Goal: Task Accomplishment & Management: Complete application form

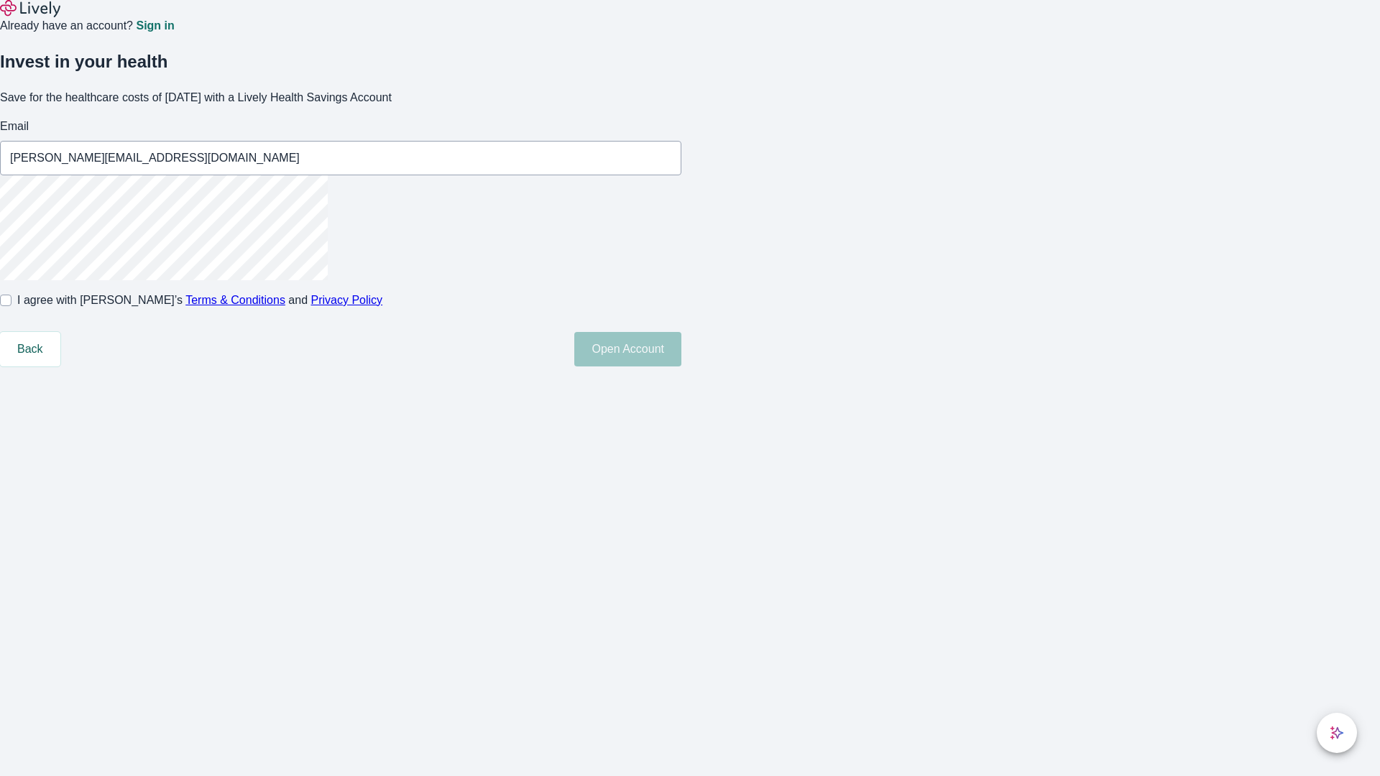
click at [11, 306] on input "I agree with Lively’s Terms & Conditions and Privacy Policy" at bounding box center [5, 300] width 11 height 11
checkbox input "true"
click at [681, 366] on button "Open Account" at bounding box center [627, 349] width 107 height 34
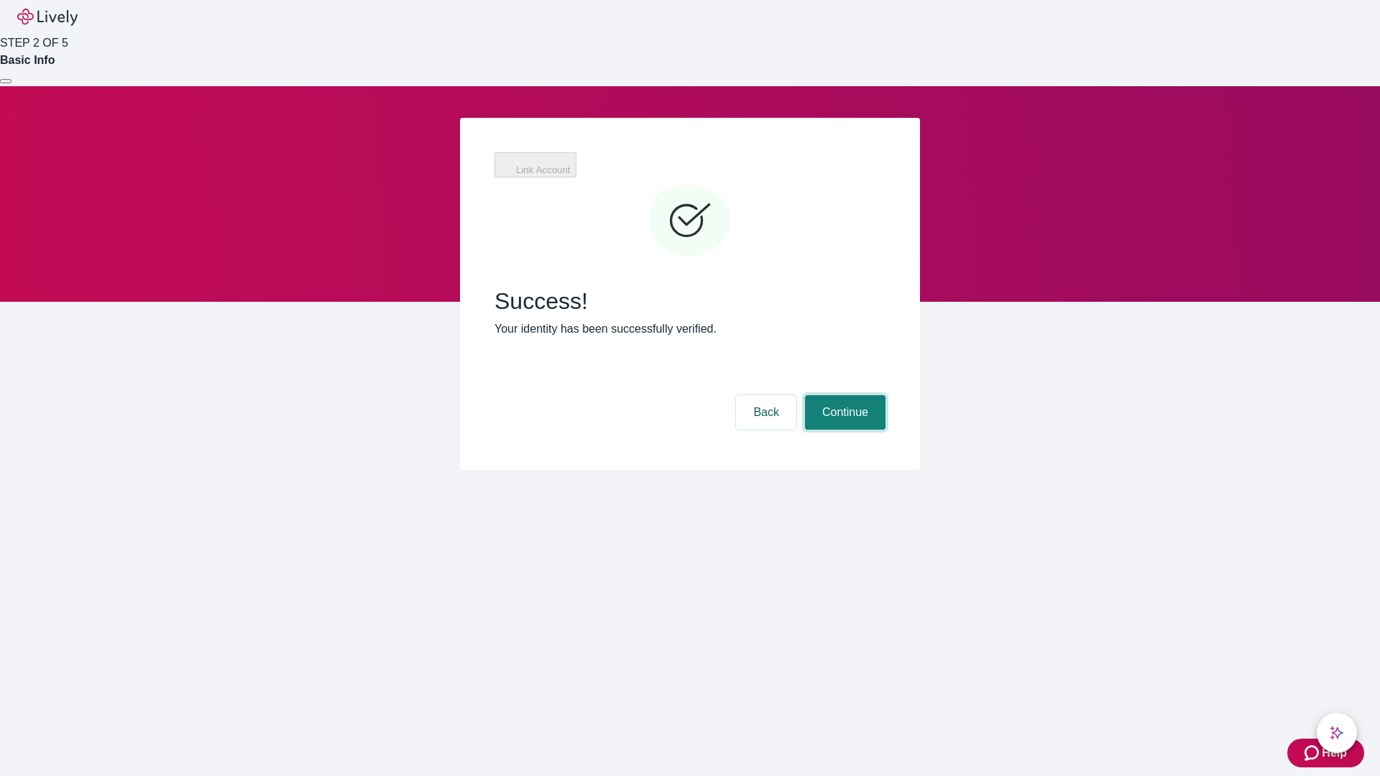
click at [843, 395] on button "Continue" at bounding box center [845, 412] width 80 height 34
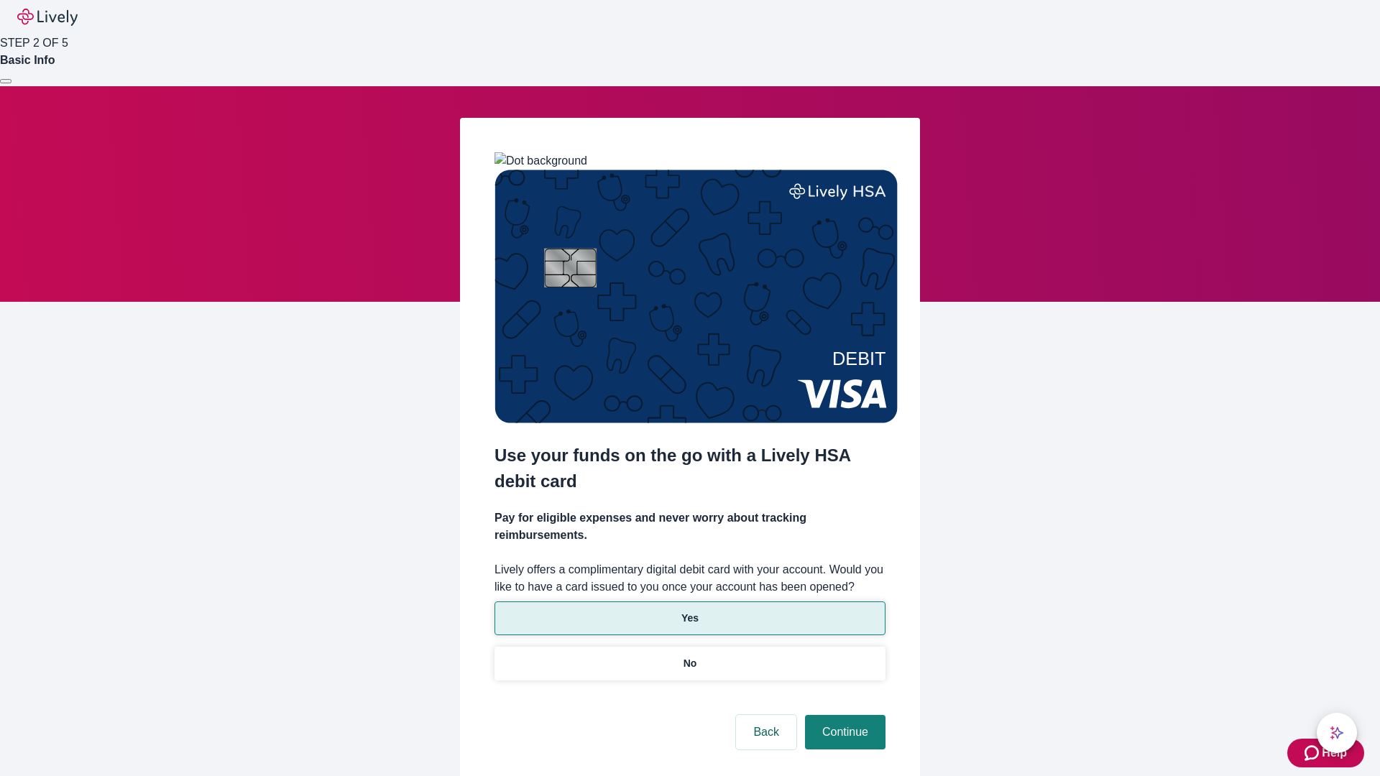
click at [689, 611] on p "Yes" at bounding box center [689, 618] width 17 height 15
click at [843, 715] on button "Continue" at bounding box center [845, 732] width 80 height 34
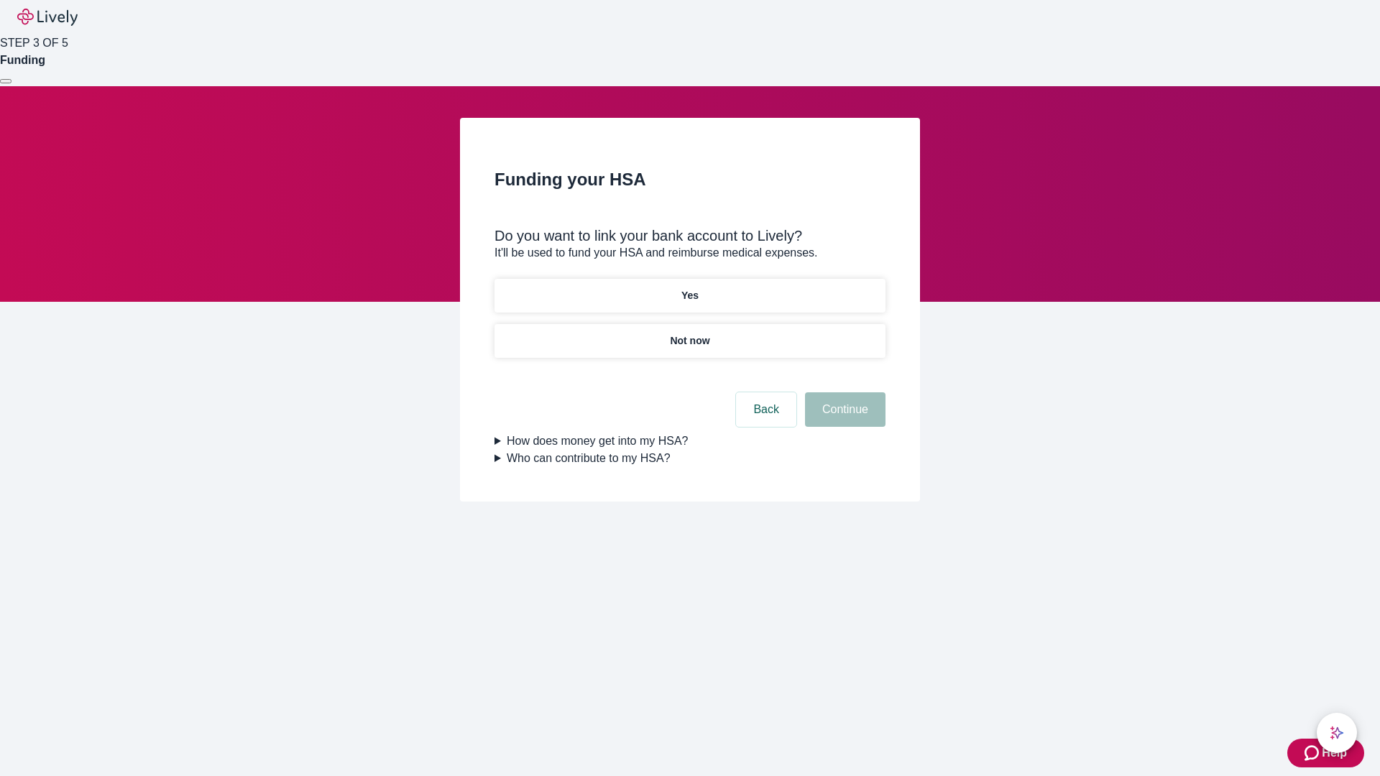
click at [689, 288] on p "Yes" at bounding box center [689, 295] width 17 height 15
click at [843, 392] on button "Continue" at bounding box center [845, 409] width 80 height 34
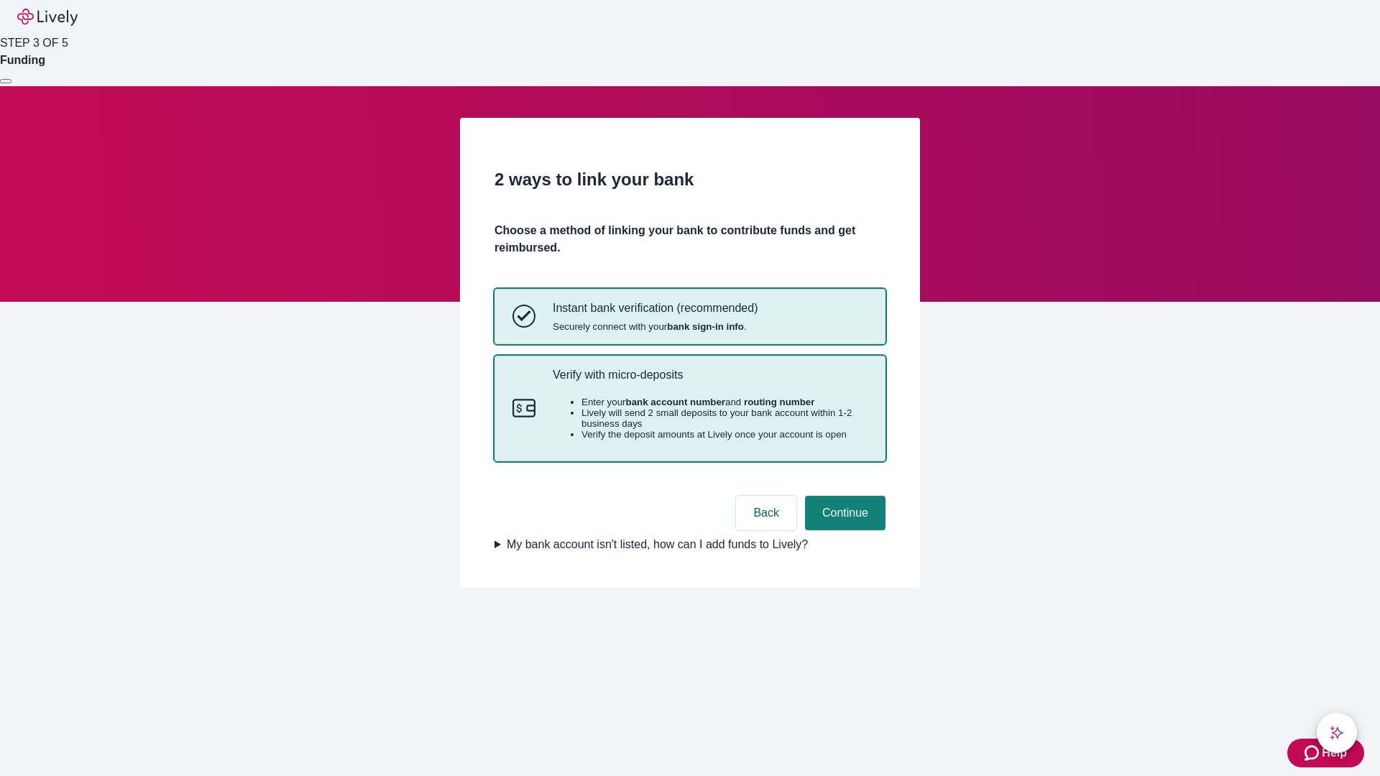
click at [709, 382] on p "Verify with micro-deposits" at bounding box center [710, 375] width 315 height 14
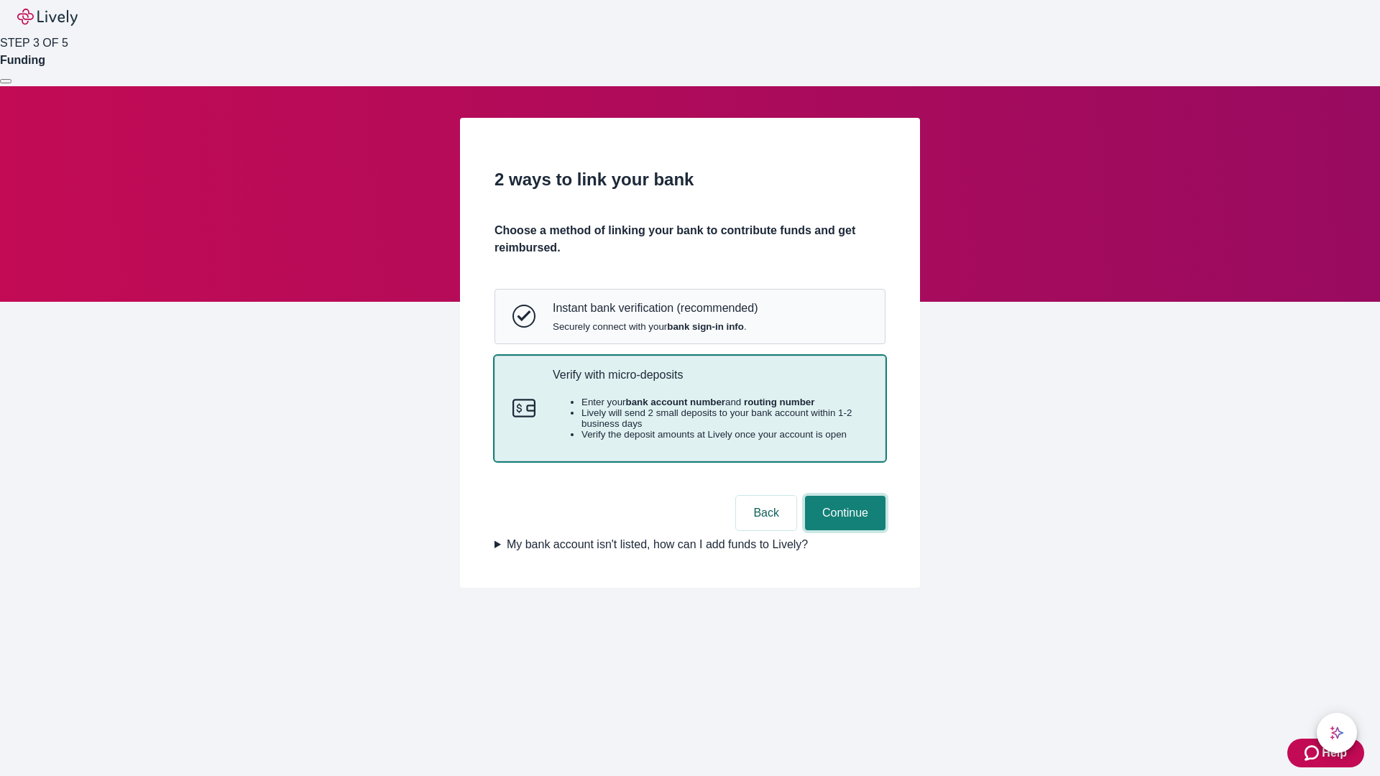
click at [843, 530] on button "Continue" at bounding box center [845, 513] width 80 height 34
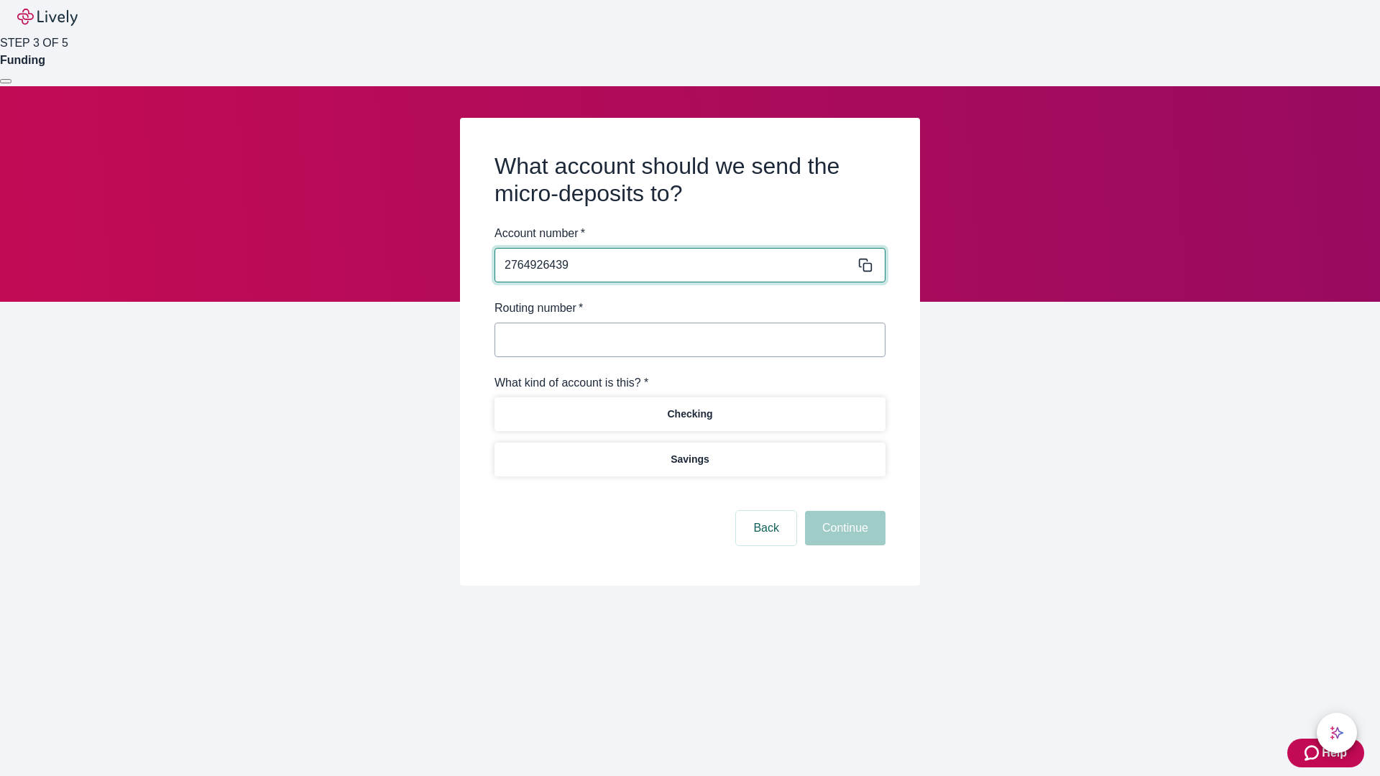
type input "2764926439"
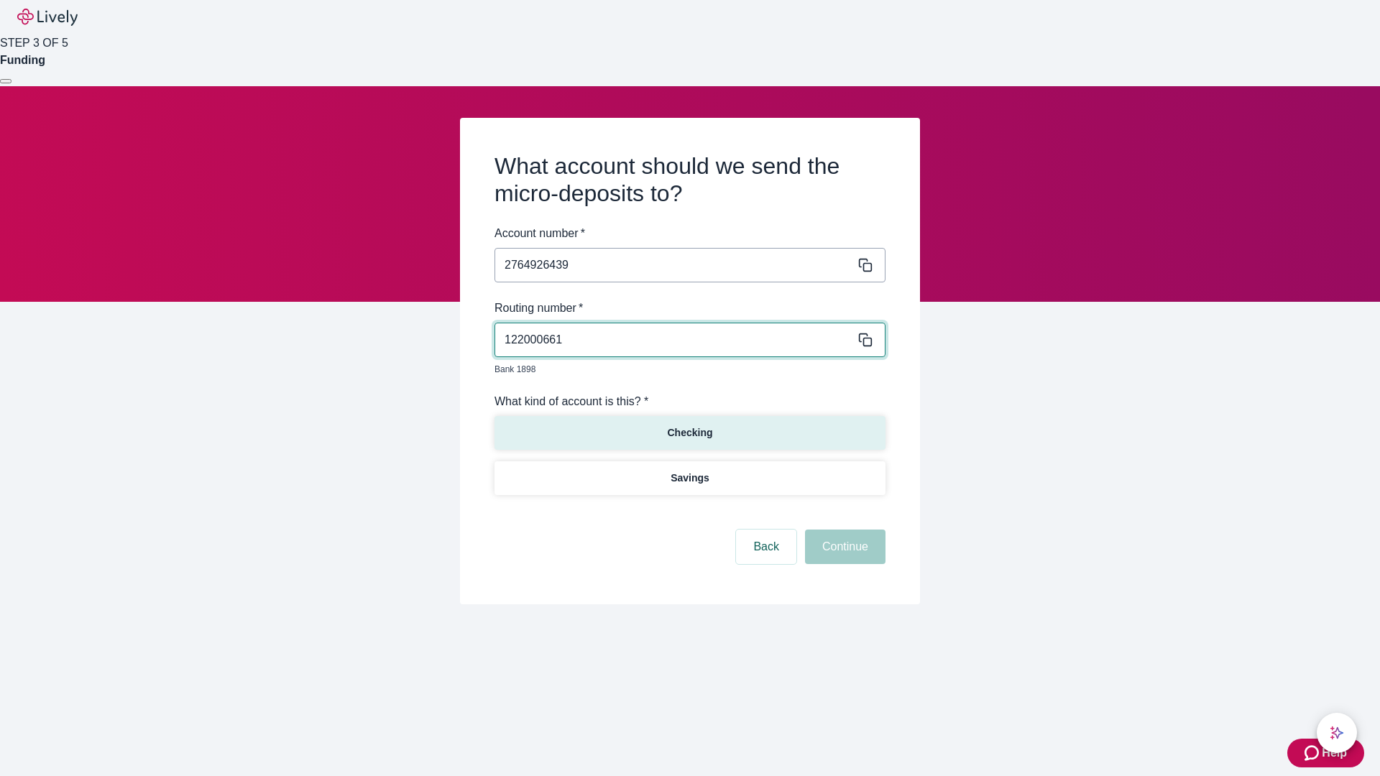
type input "122000661"
click at [689, 425] on p "Checking" at bounding box center [689, 432] width 45 height 15
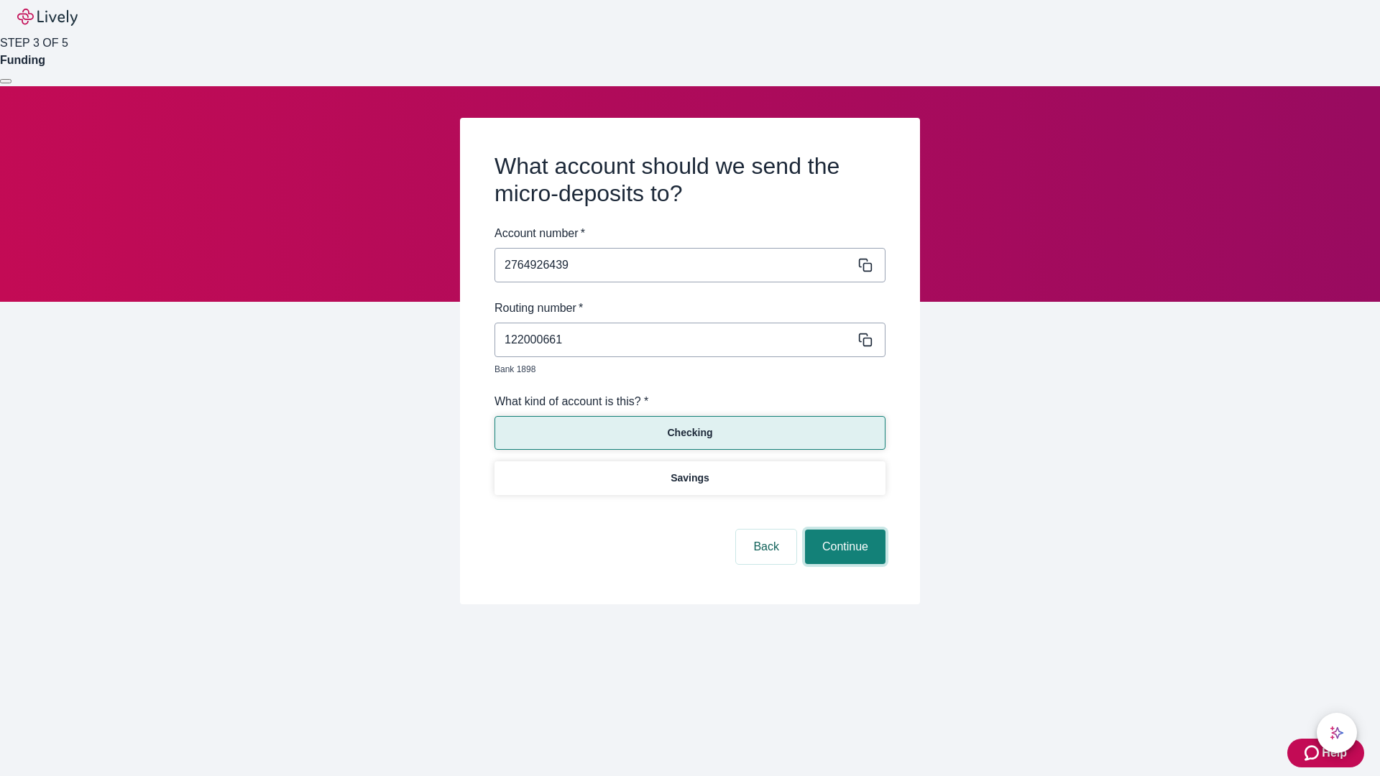
click at [843, 530] on button "Continue" at bounding box center [845, 547] width 80 height 34
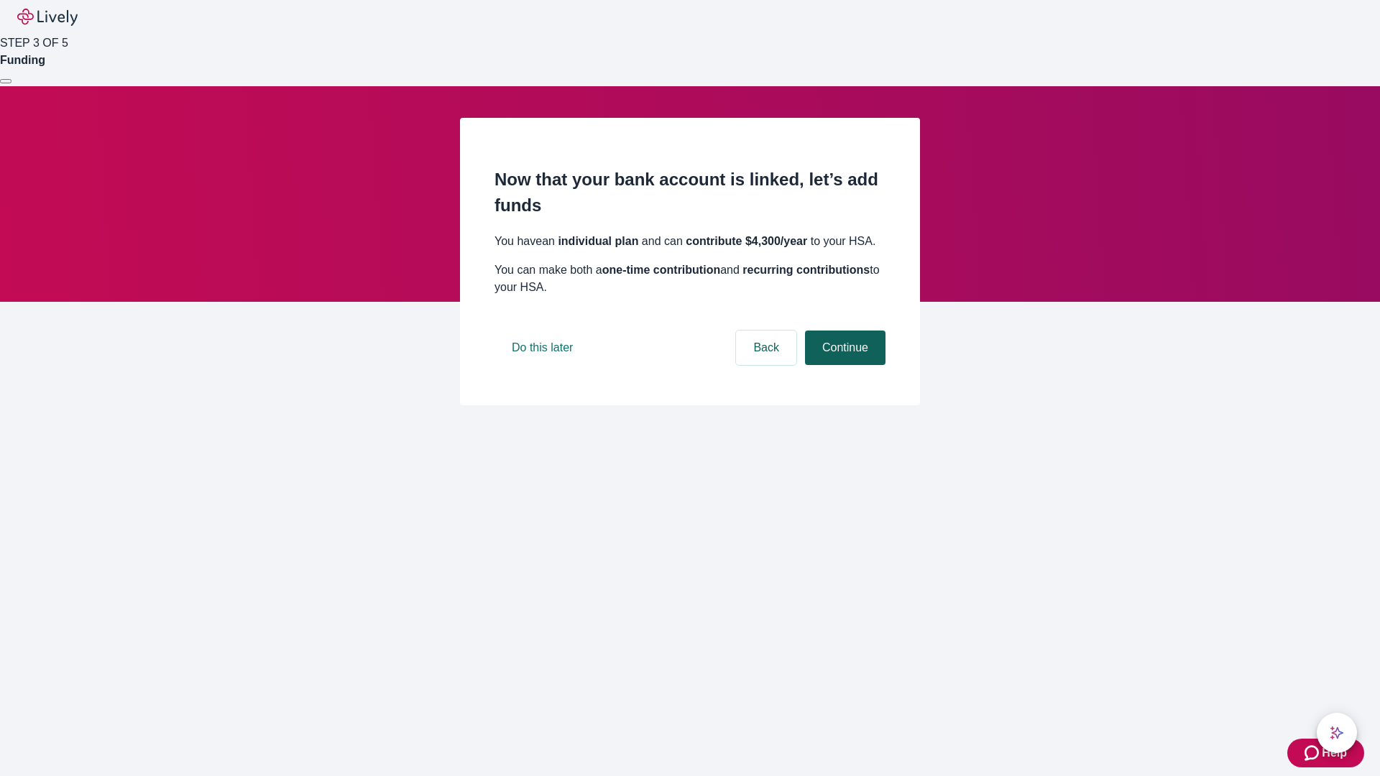
click at [843, 365] on button "Continue" at bounding box center [845, 348] width 80 height 34
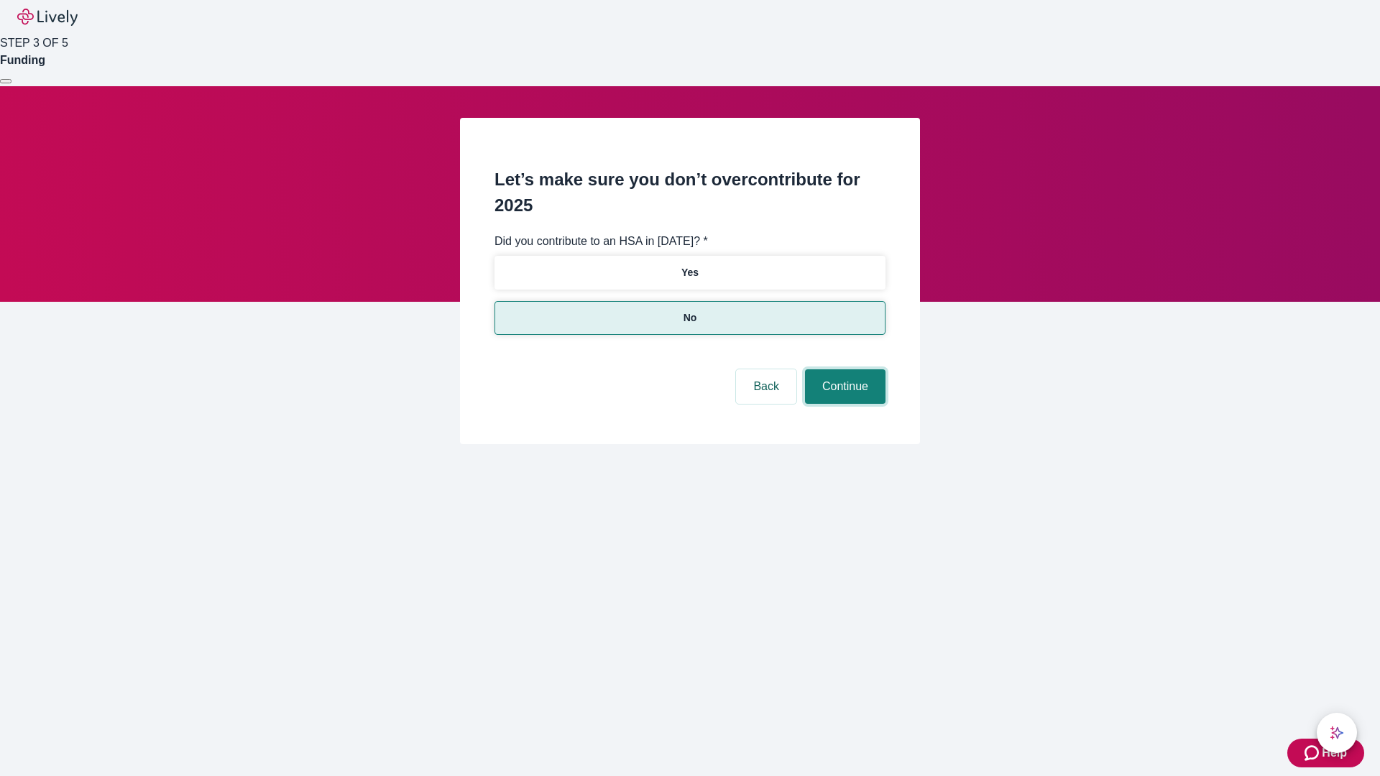
click at [843, 369] on button "Continue" at bounding box center [845, 386] width 80 height 34
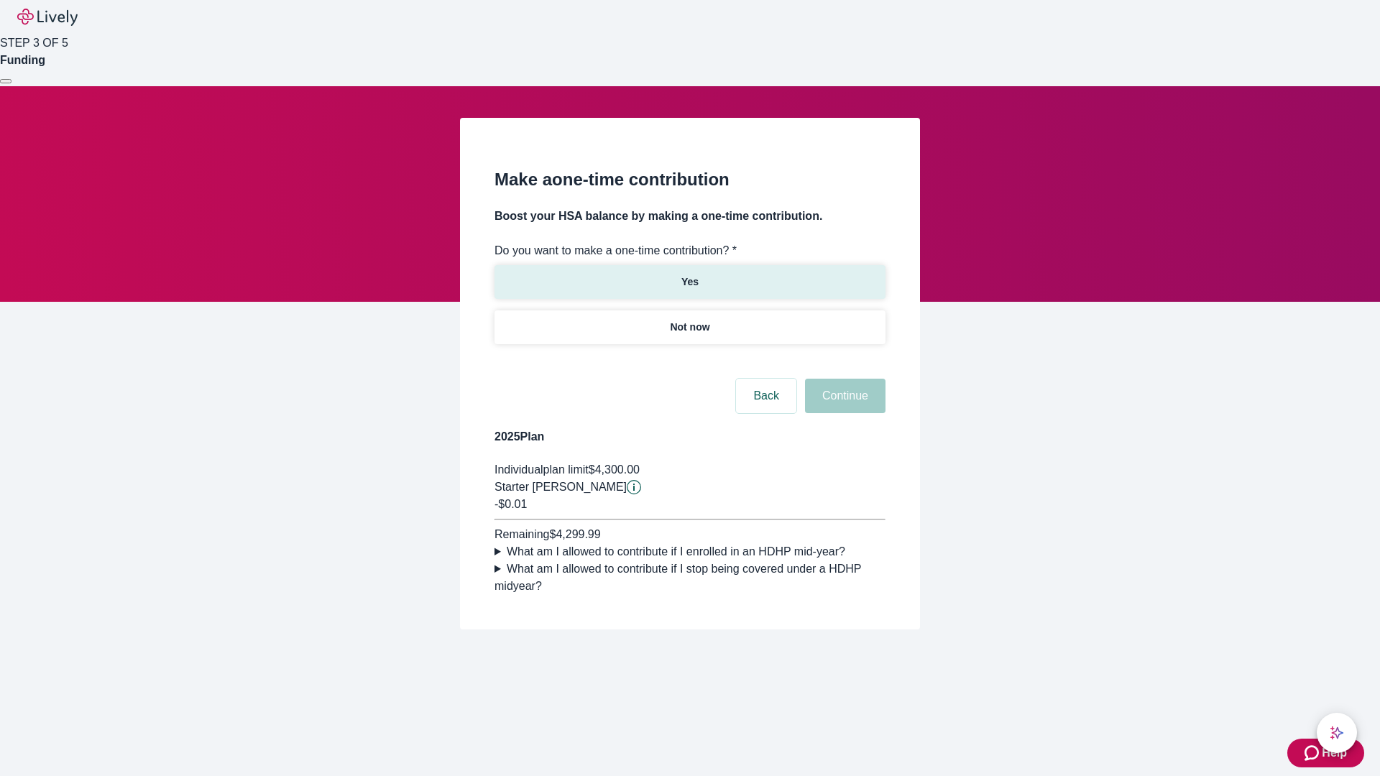
click at [689, 274] on p "Yes" at bounding box center [689, 281] width 17 height 15
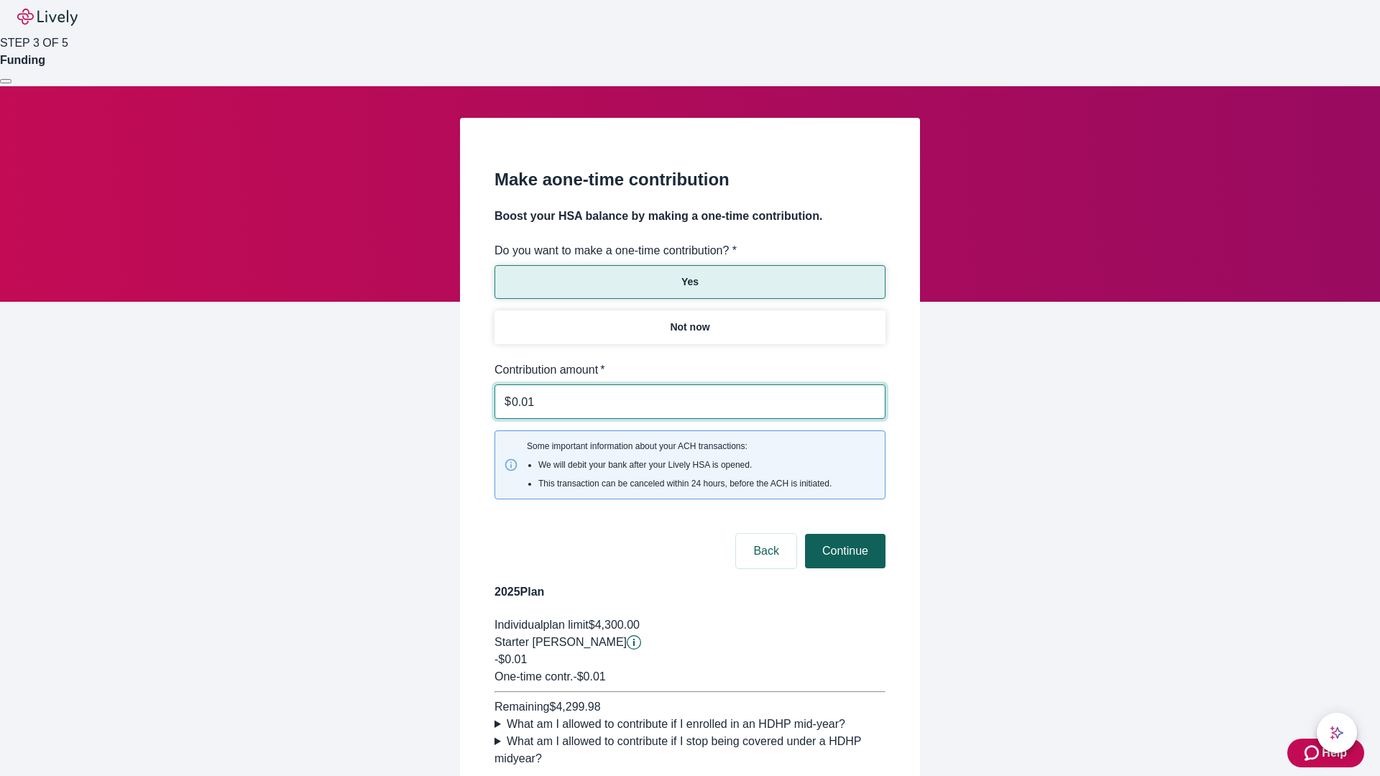
type input "0.01"
click at [843, 534] on button "Continue" at bounding box center [845, 551] width 80 height 34
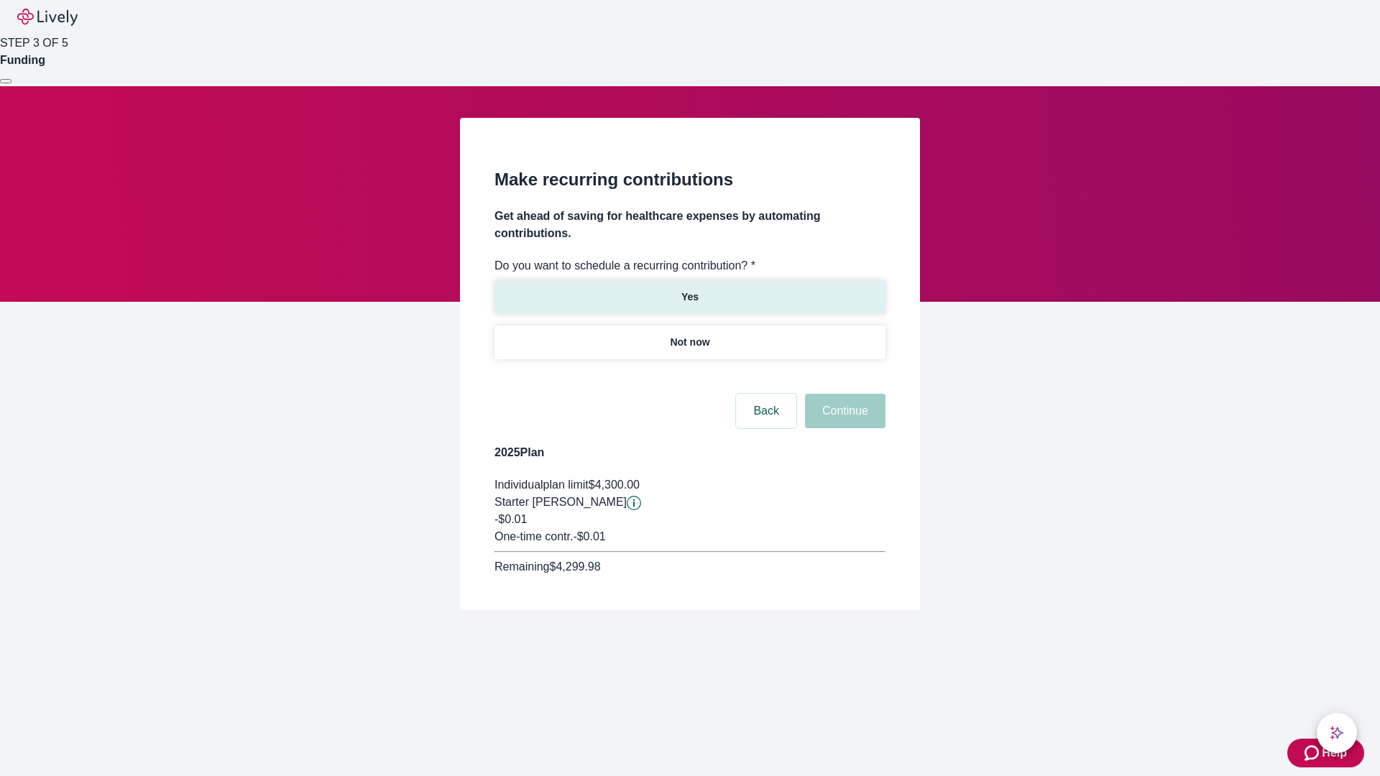
click at [689, 290] on p "Yes" at bounding box center [689, 297] width 17 height 15
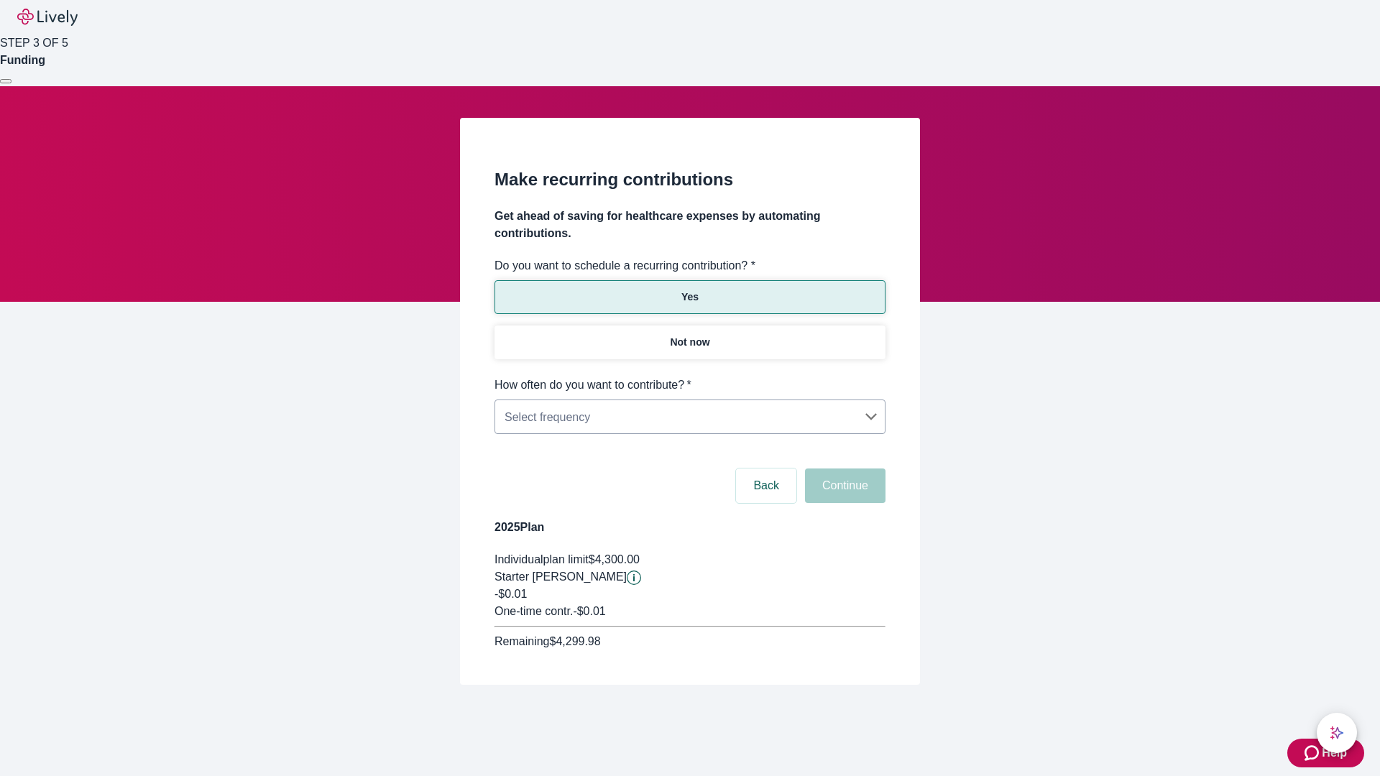
click at [689, 377] on body "Help STEP 3 OF 5 Funding Make recurring contributions Get ahead of saving for h…" at bounding box center [690, 377] width 1380 height 754
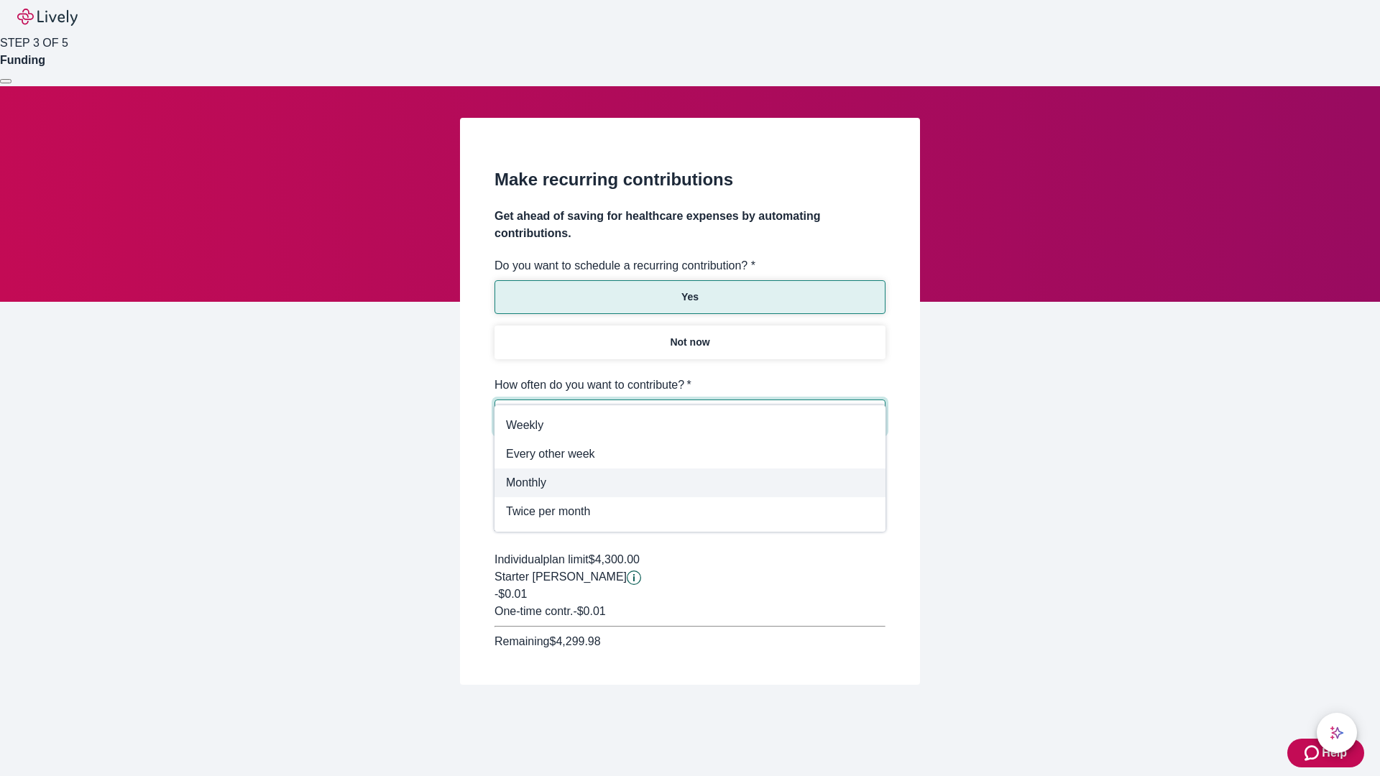
click at [690, 483] on span "Monthly" at bounding box center [690, 482] width 368 height 17
type input "Monthly"
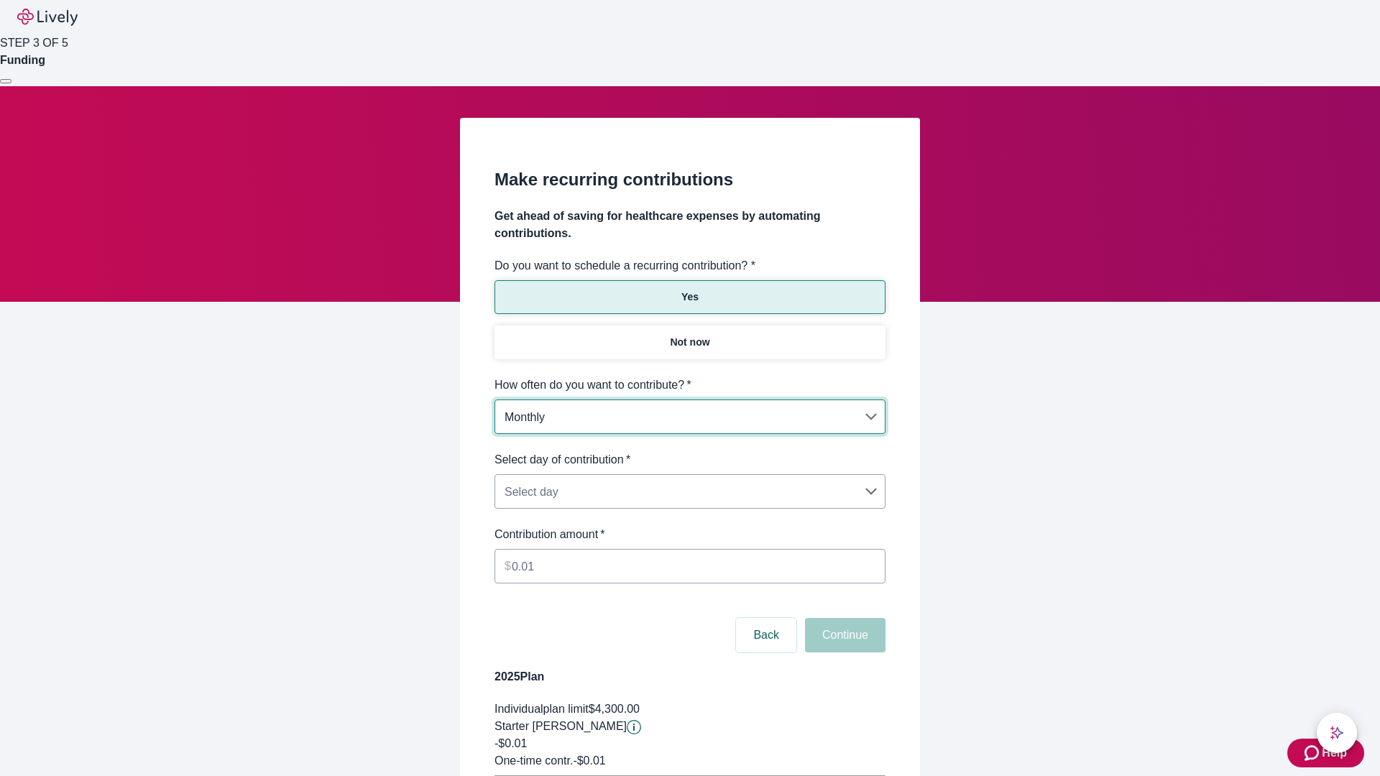
click at [689, 451] on body "Help STEP 3 OF 5 Funding Make recurring contributions Get ahead of saving for h…" at bounding box center [690, 451] width 1380 height 903
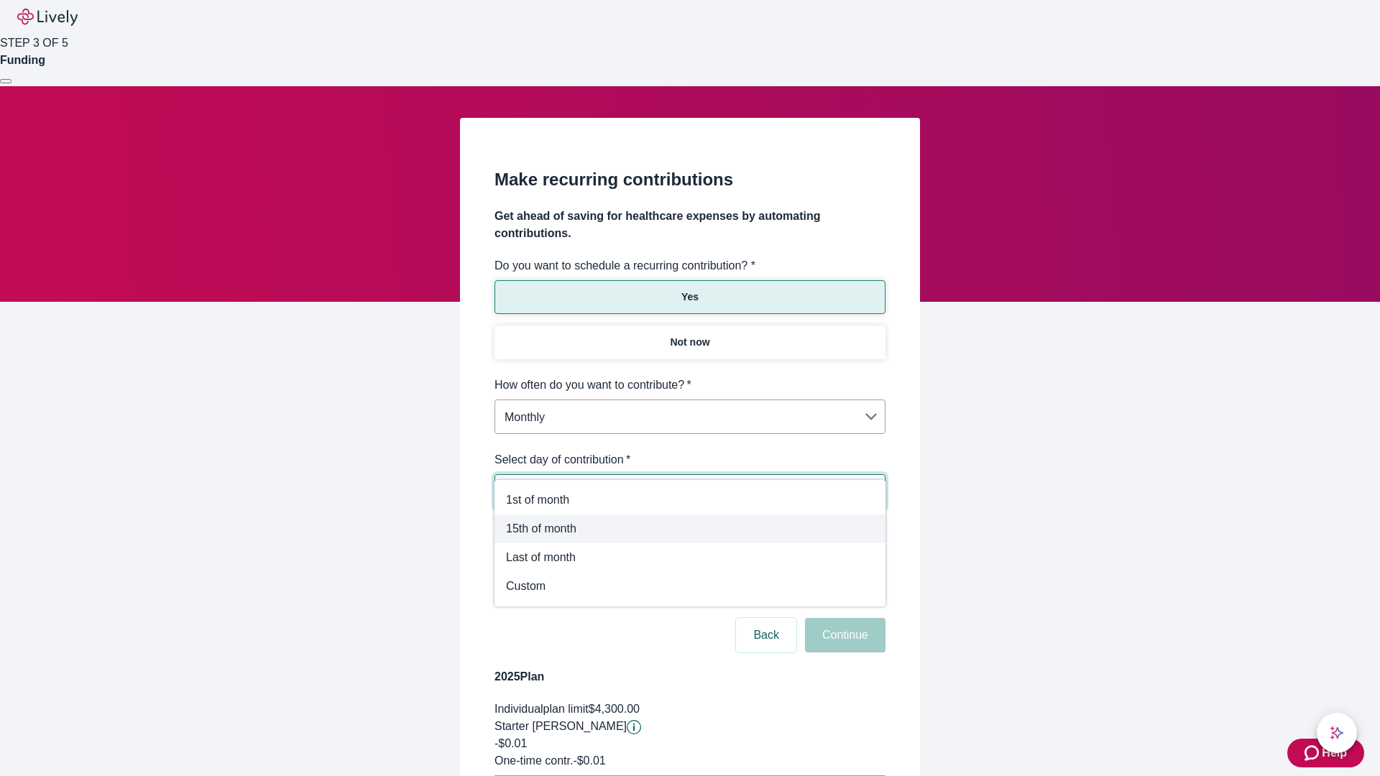
click at [690, 529] on span "15th of month" at bounding box center [690, 528] width 368 height 17
type input "Monthly15th"
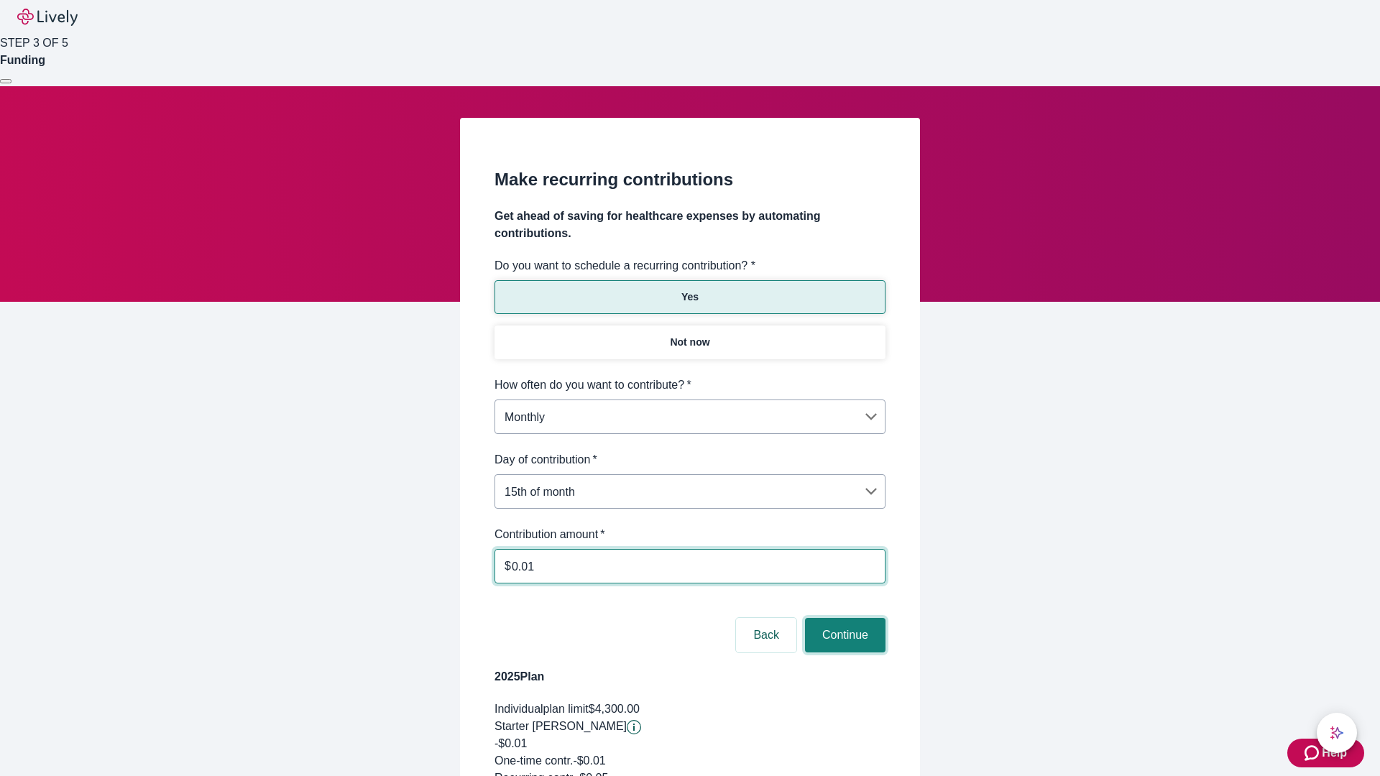
click at [843, 618] on button "Continue" at bounding box center [845, 635] width 80 height 34
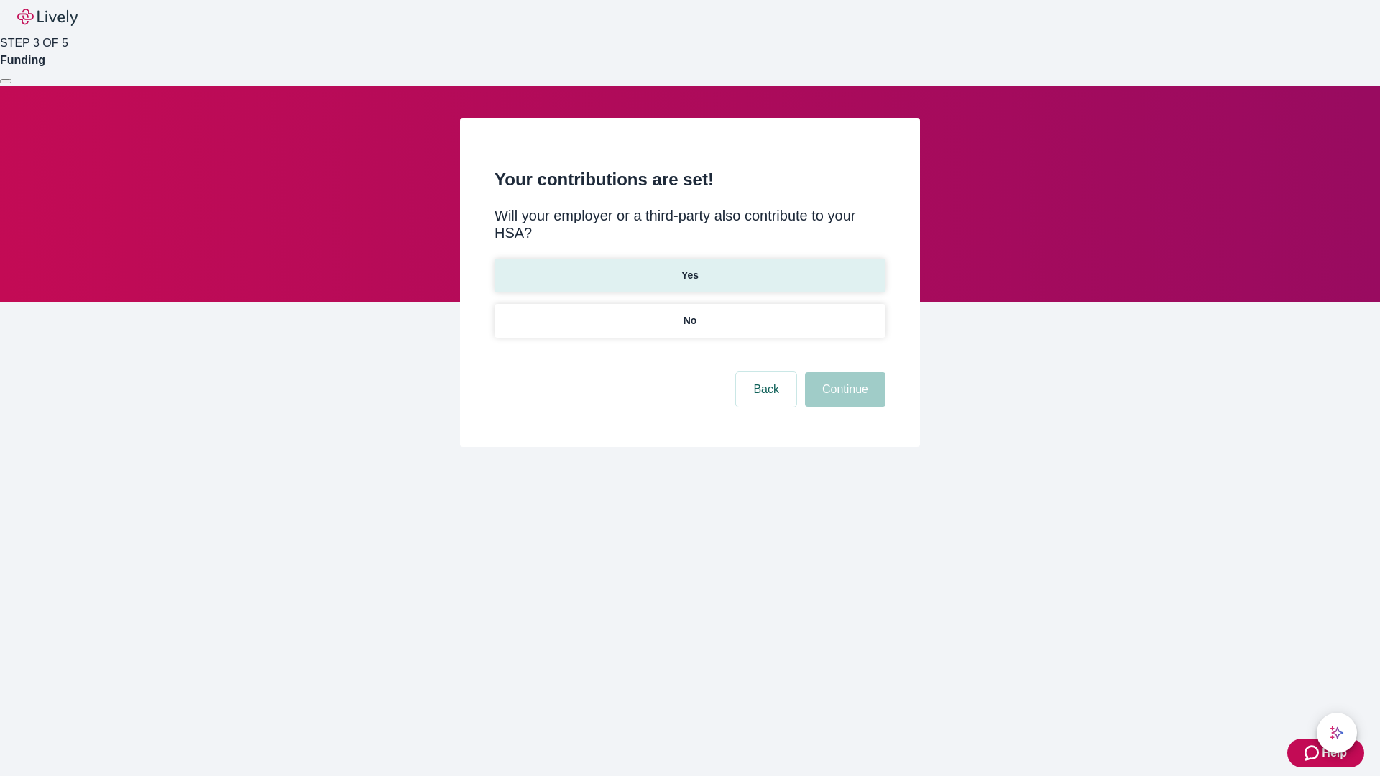
click at [689, 268] on p "Yes" at bounding box center [689, 275] width 17 height 15
click at [843, 372] on button "Continue" at bounding box center [845, 389] width 80 height 34
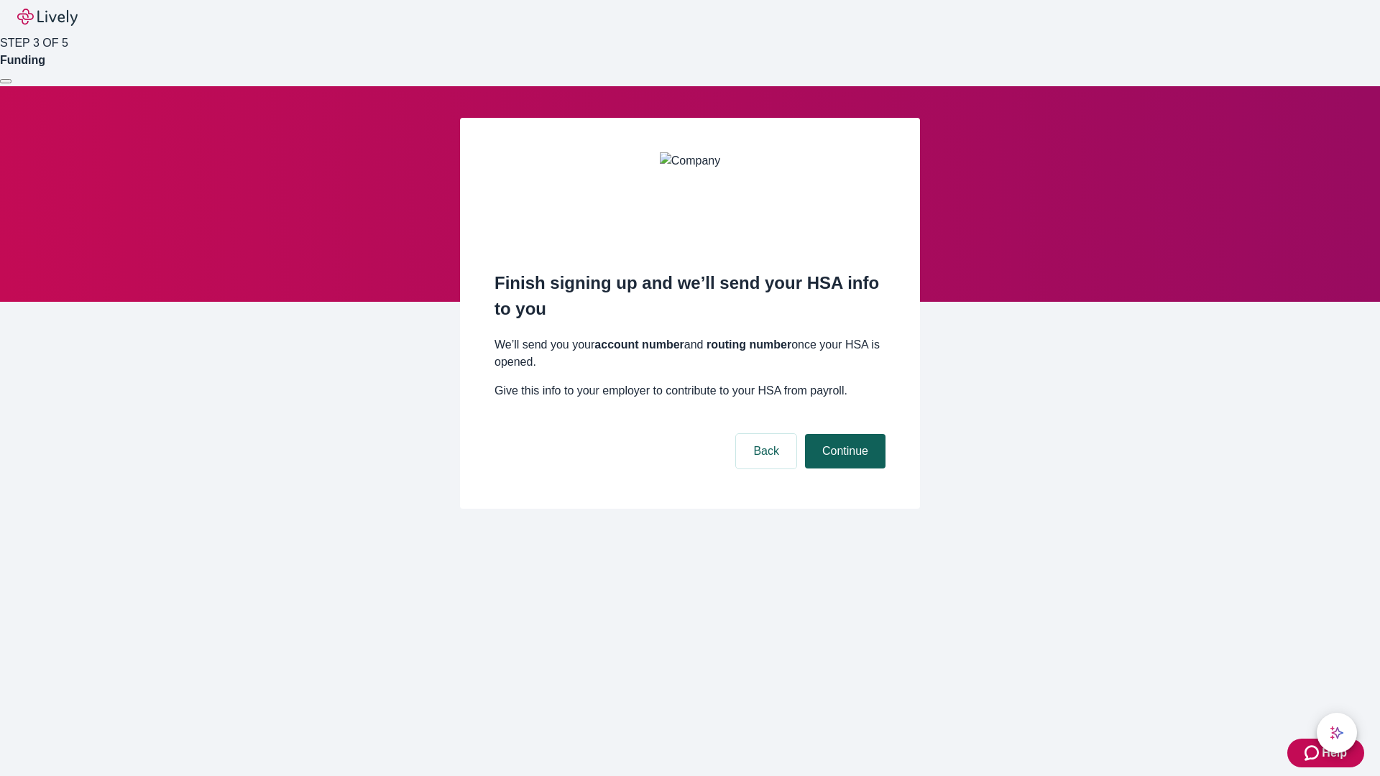
click at [843, 434] on button "Continue" at bounding box center [845, 451] width 80 height 34
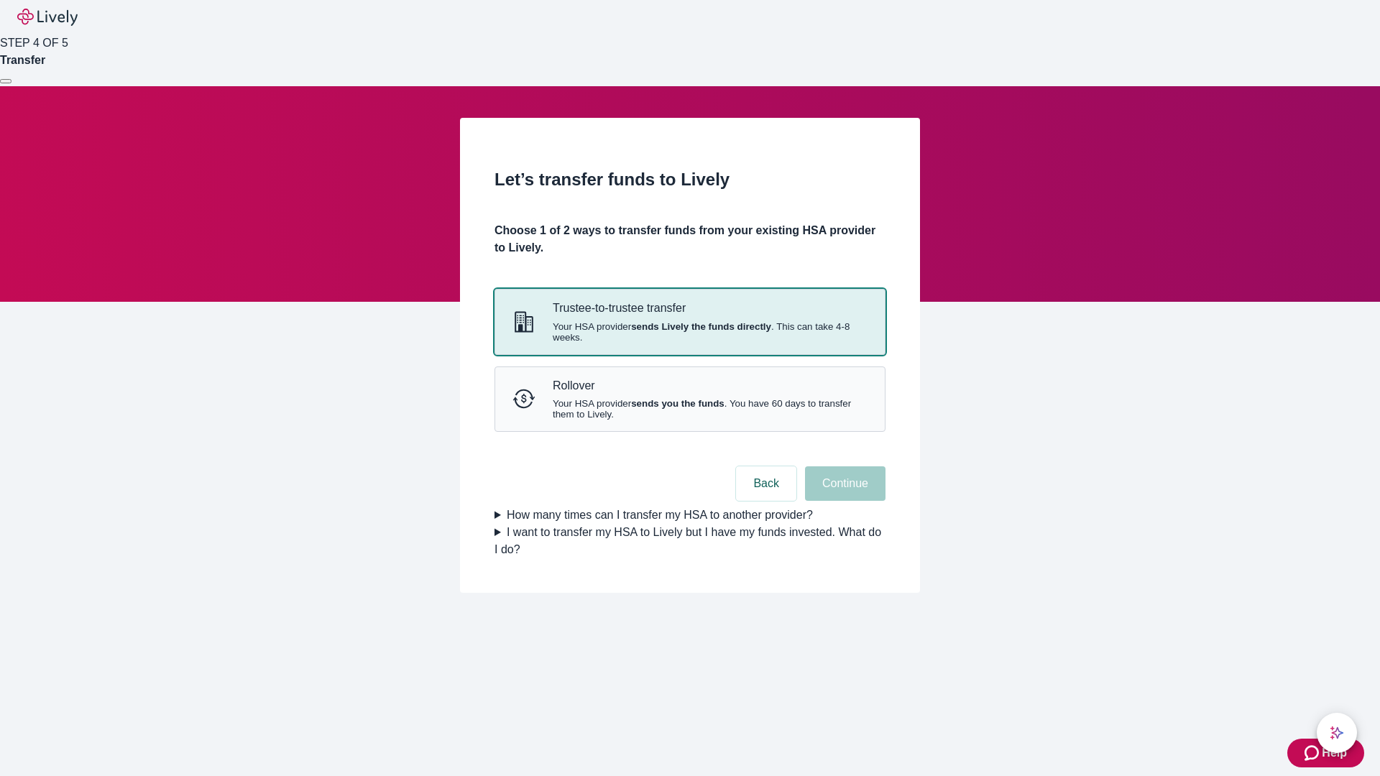
click at [689, 332] on strong "sends Lively the funds directly" at bounding box center [701, 326] width 140 height 11
click at [843, 501] on button "Continue" at bounding box center [845, 483] width 80 height 34
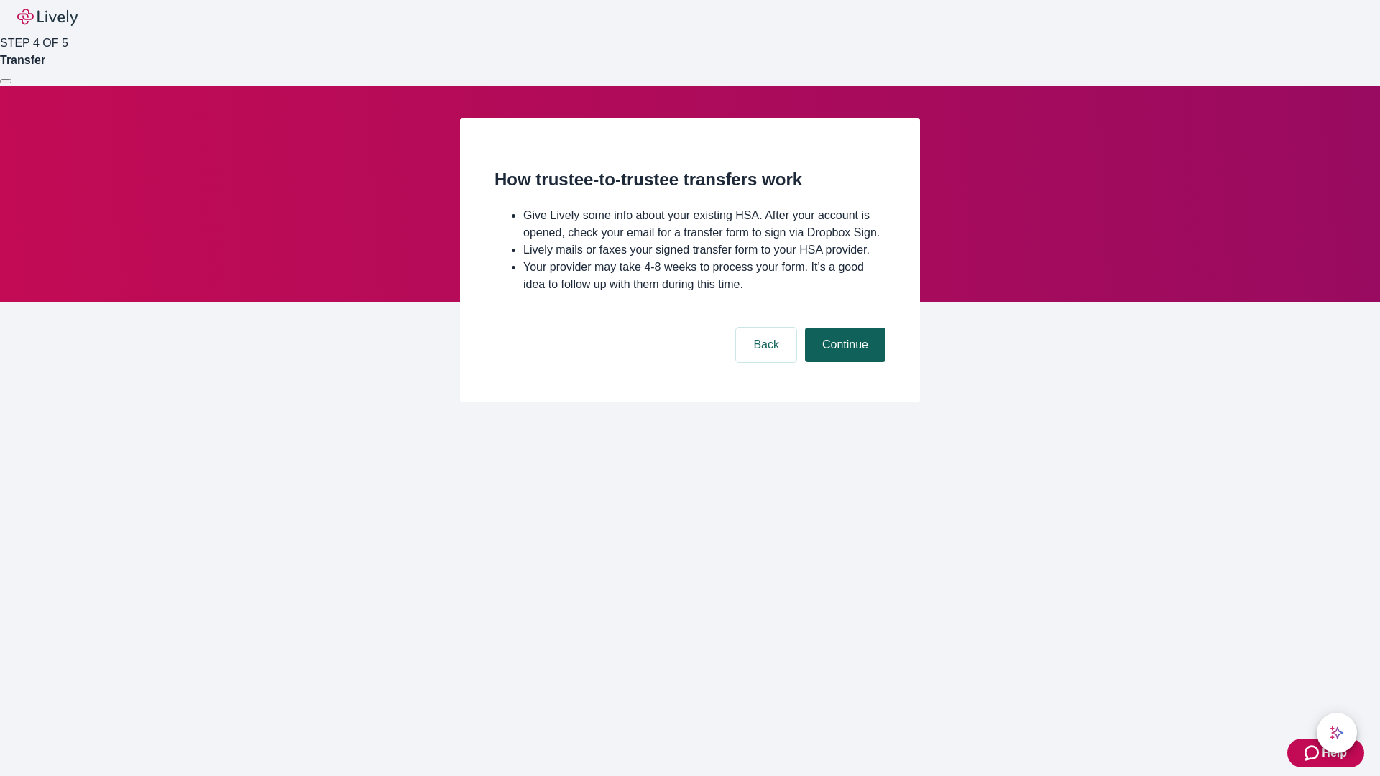
click at [843, 362] on button "Continue" at bounding box center [845, 345] width 80 height 34
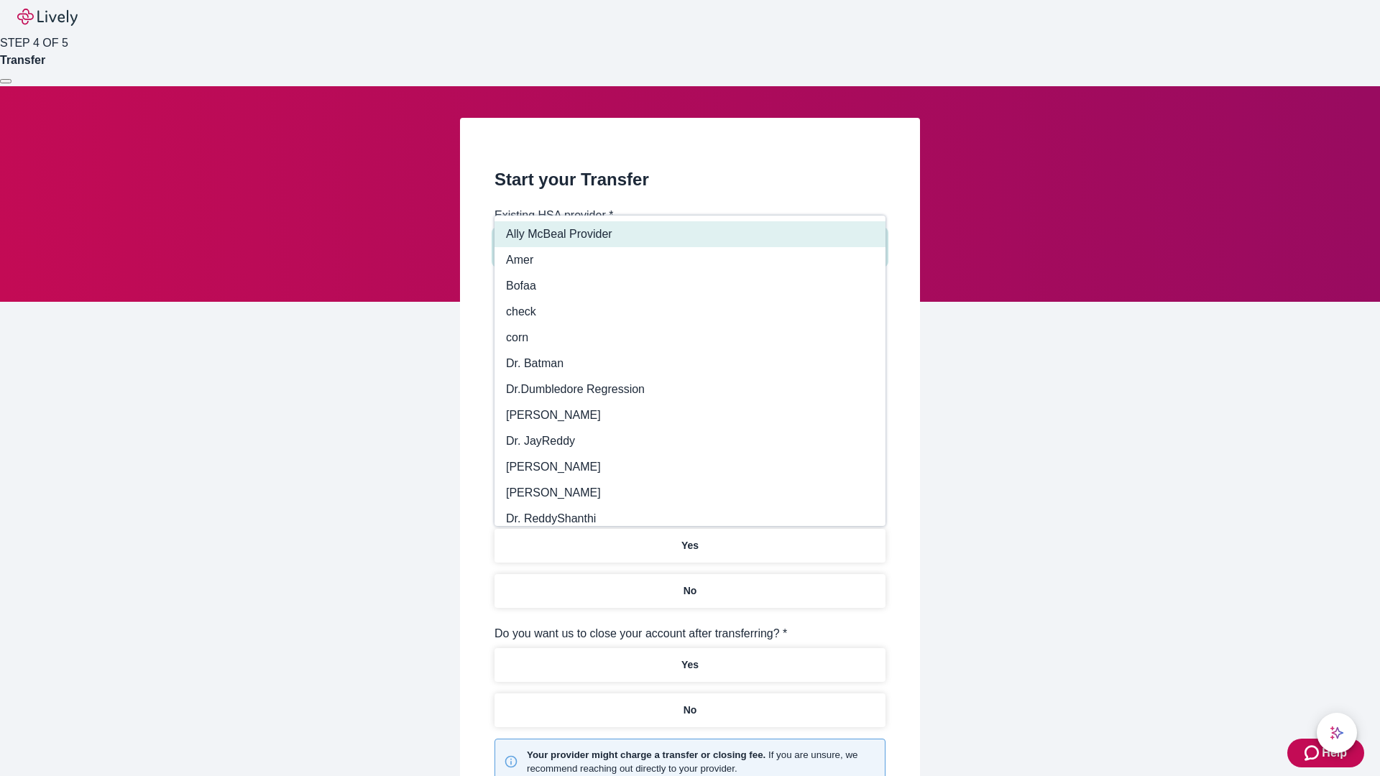
type input "Other"
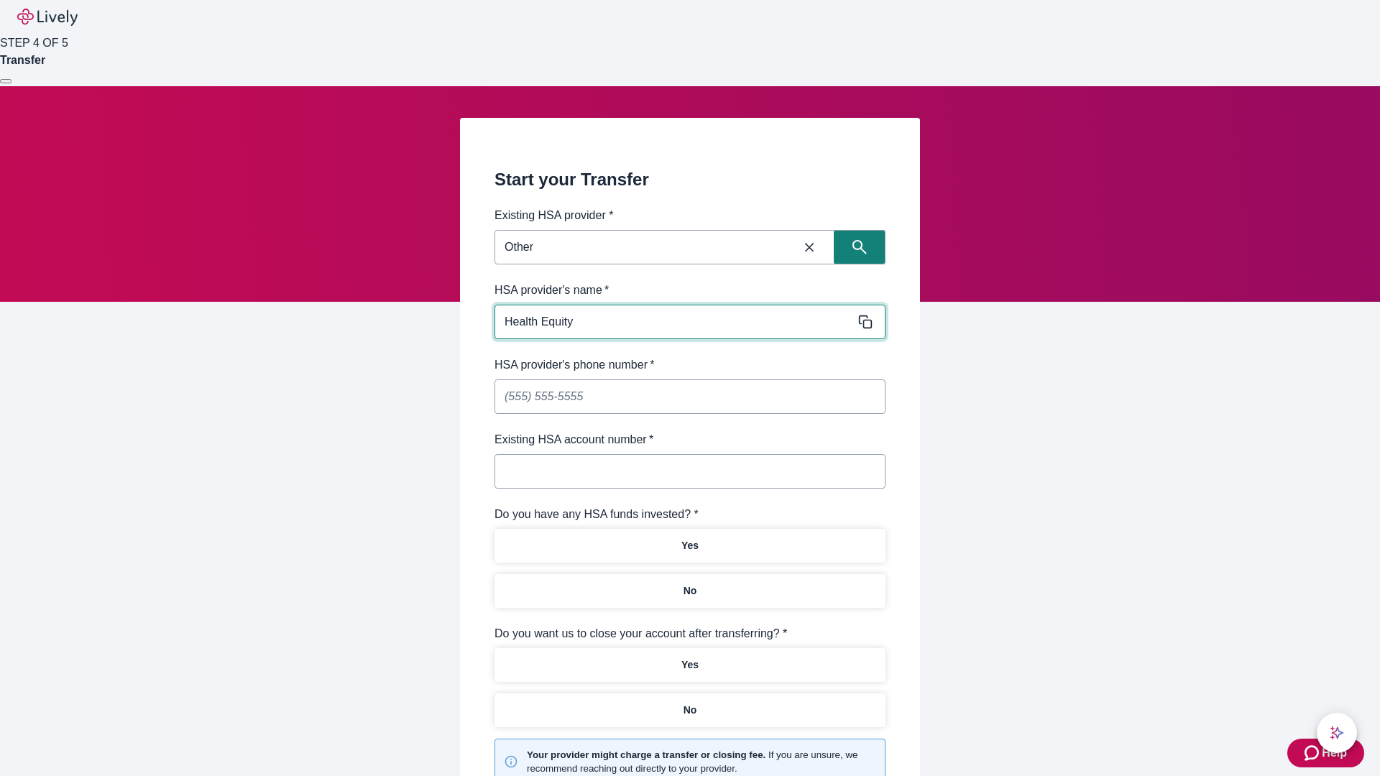
type input "Health Equity"
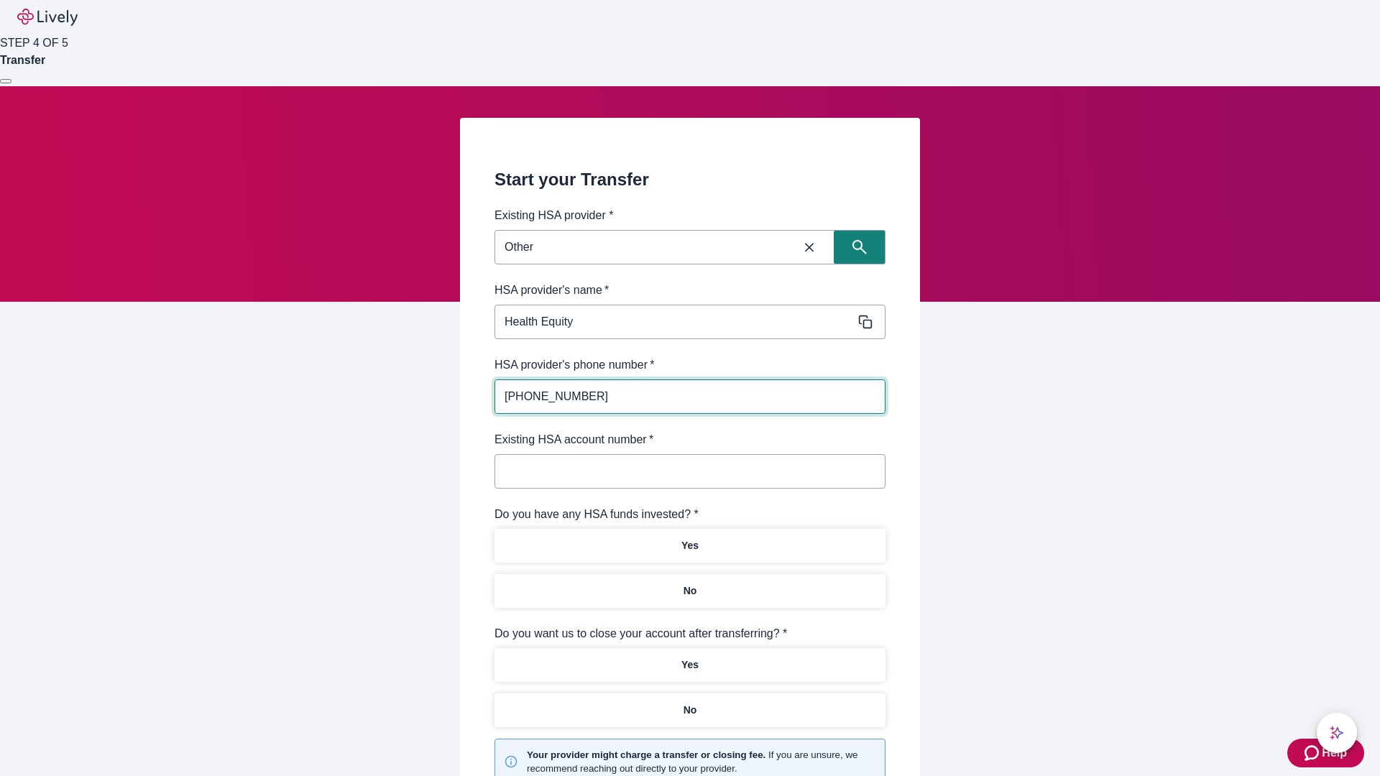
type input "[PHONE_NUMBER]"
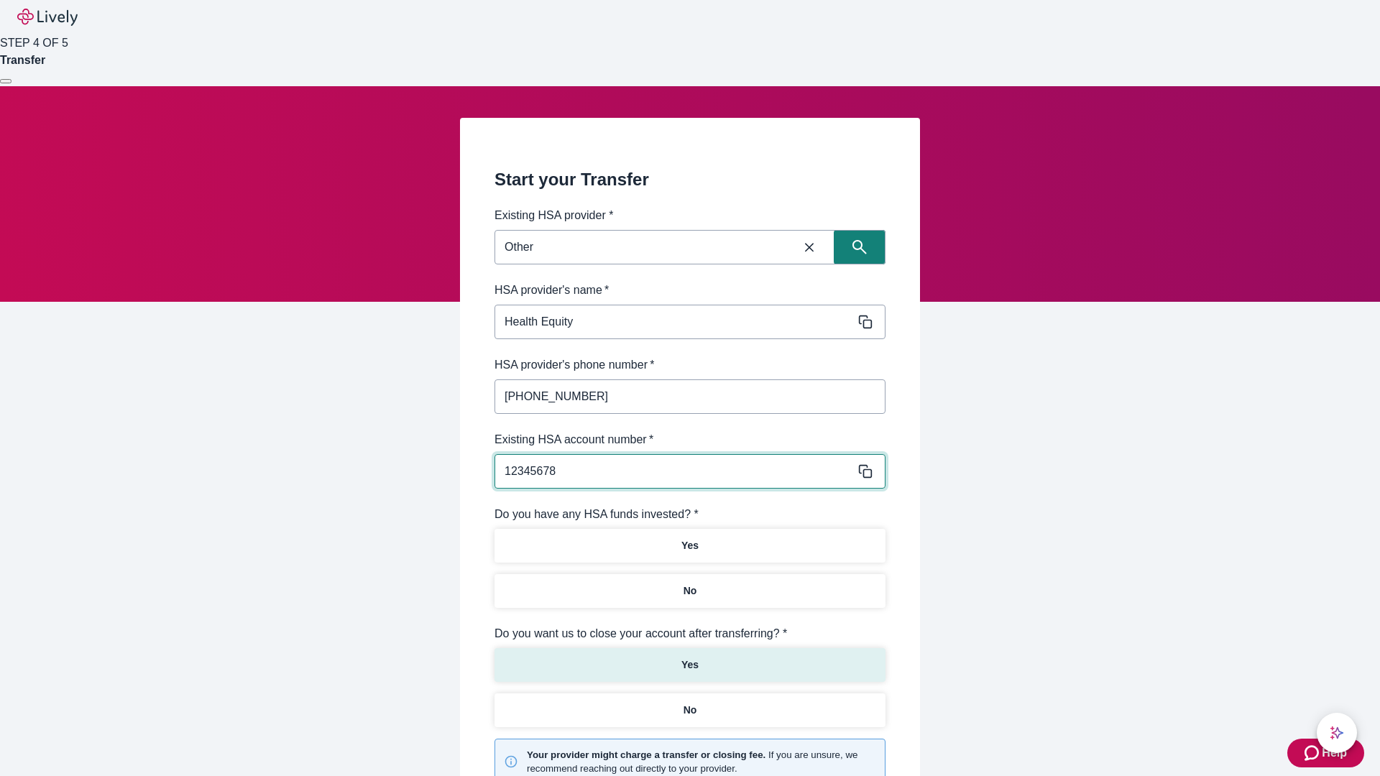
type input "12345678"
click at [689, 583] on p "No" at bounding box center [690, 590] width 14 height 15
click at [689, 657] on p "Yes" at bounding box center [689, 664] width 17 height 15
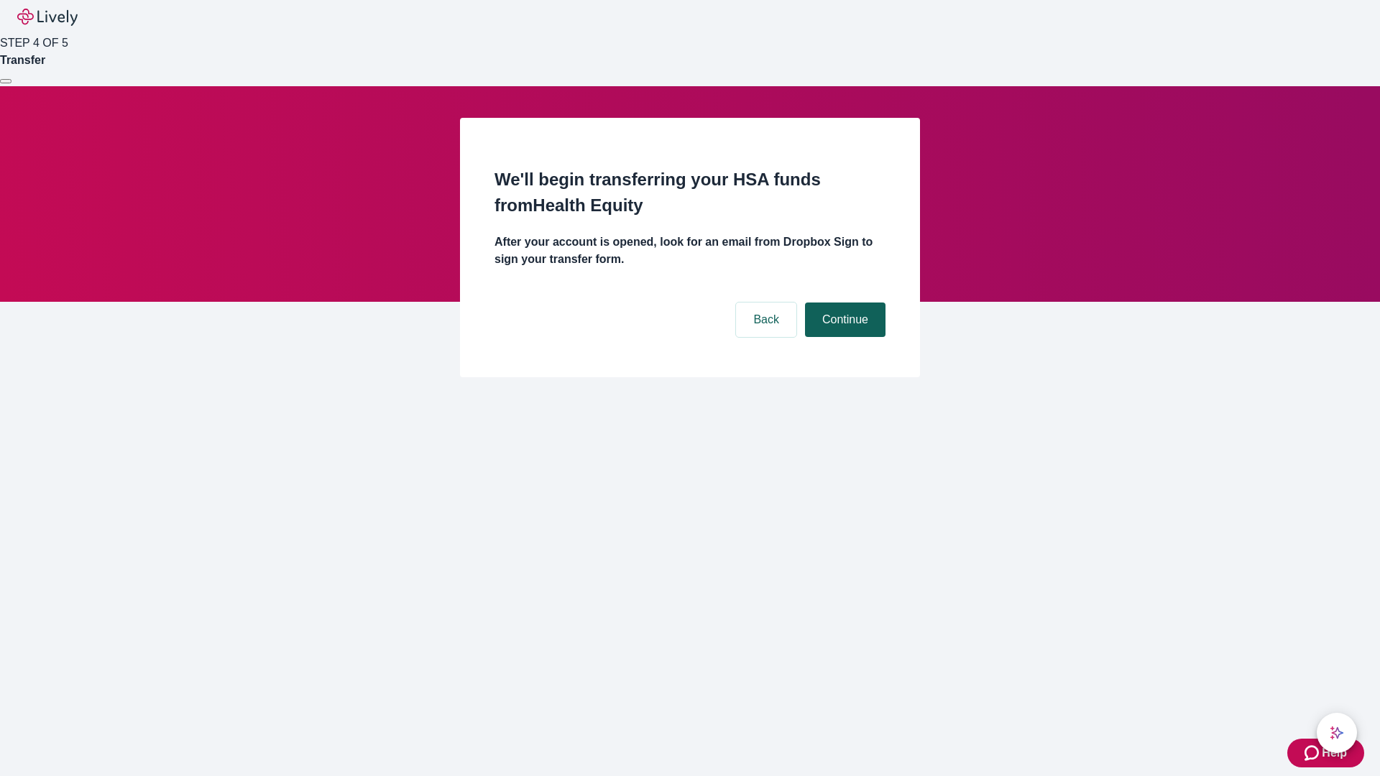
click at [843, 303] on button "Continue" at bounding box center [845, 320] width 80 height 34
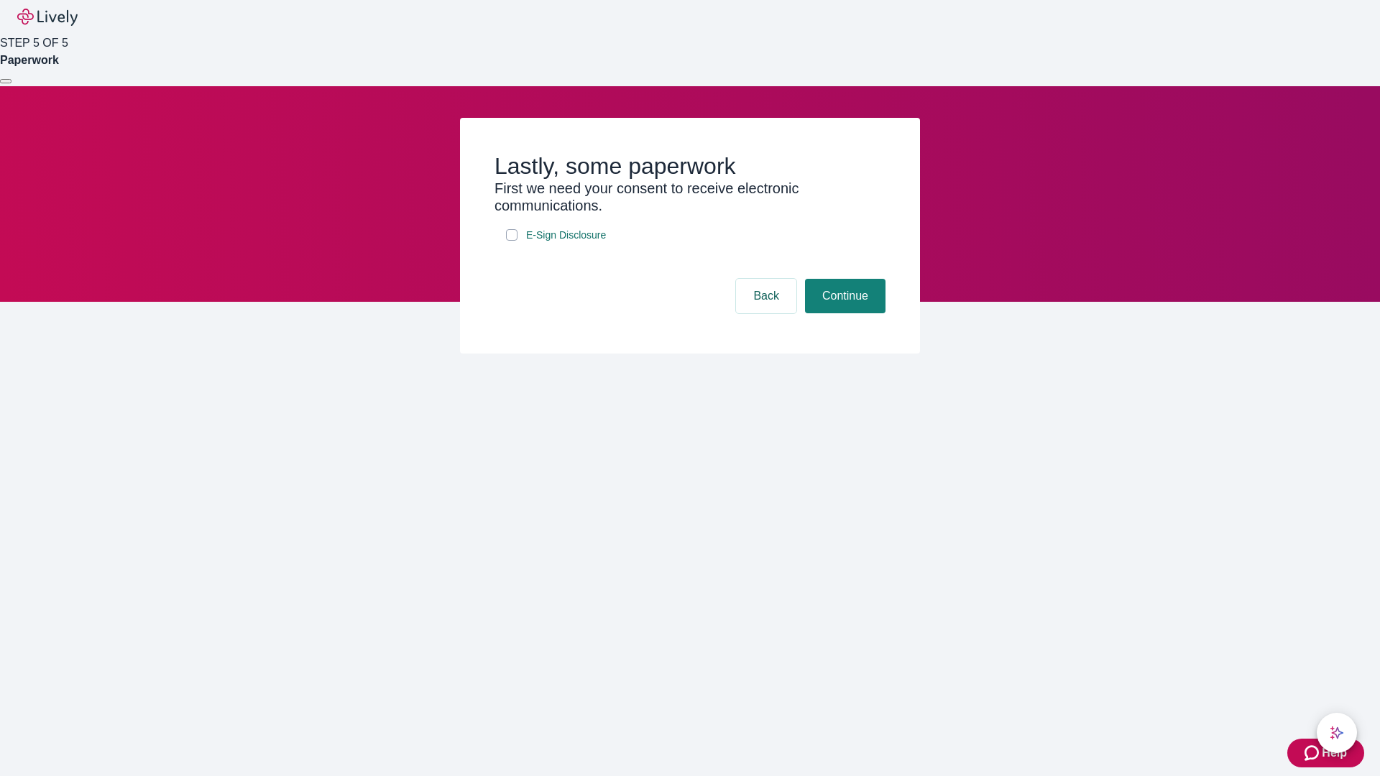
click at [512, 241] on input "E-Sign Disclosure" at bounding box center [511, 234] width 11 height 11
checkbox input "true"
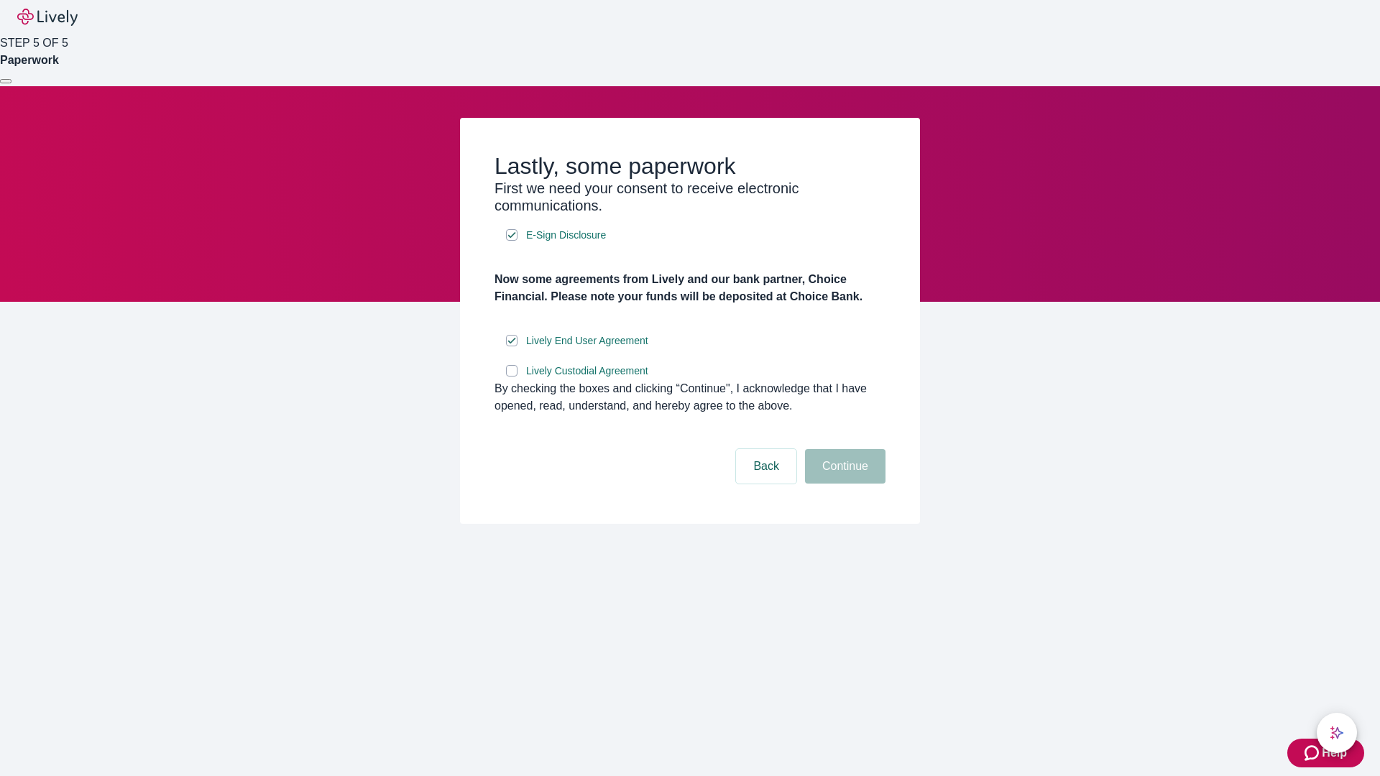
click at [512, 377] on input "Lively Custodial Agreement" at bounding box center [511, 370] width 11 height 11
checkbox input "true"
click at [843, 484] on button "Continue" at bounding box center [845, 466] width 80 height 34
